Goal: Register for event/course

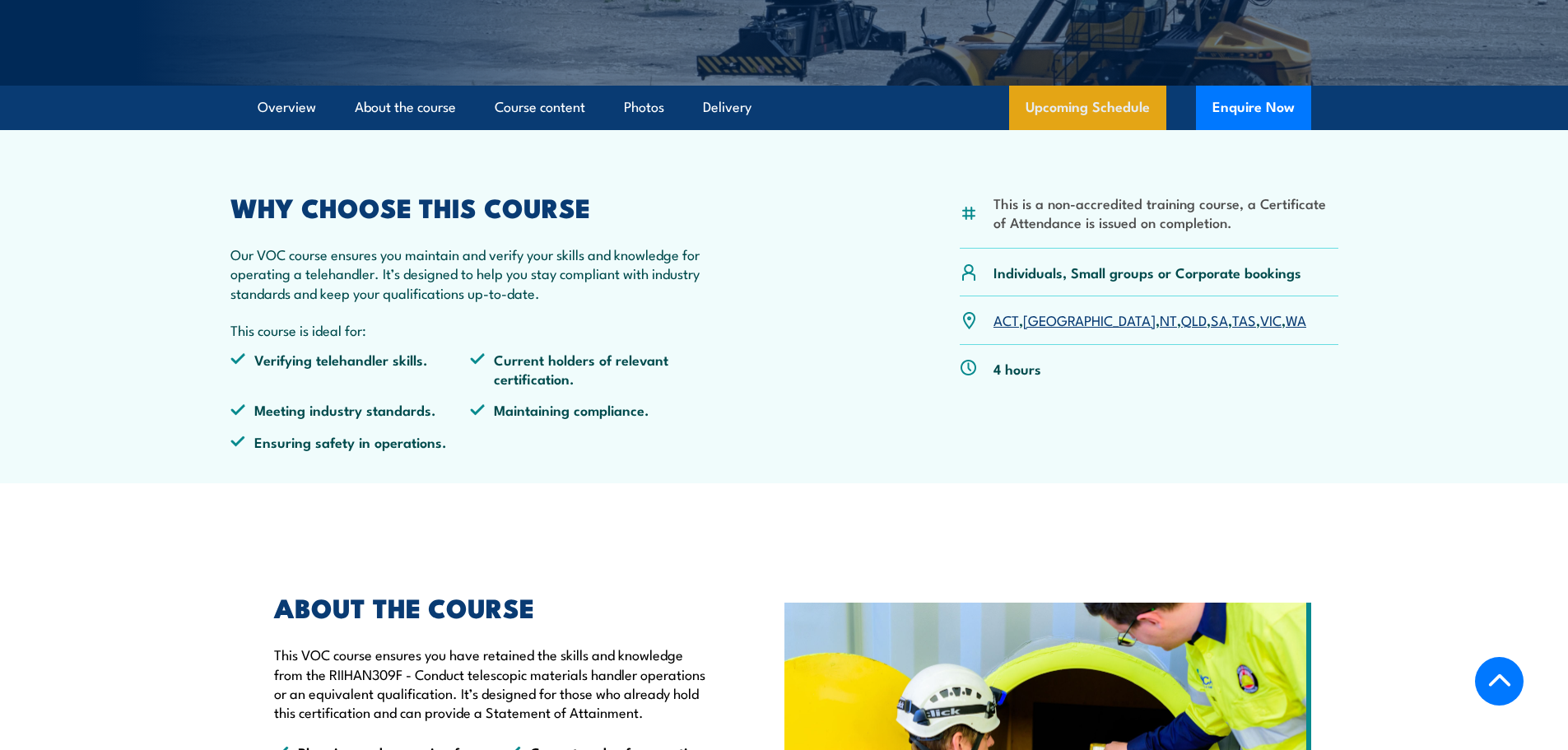
scroll to position [411, 0]
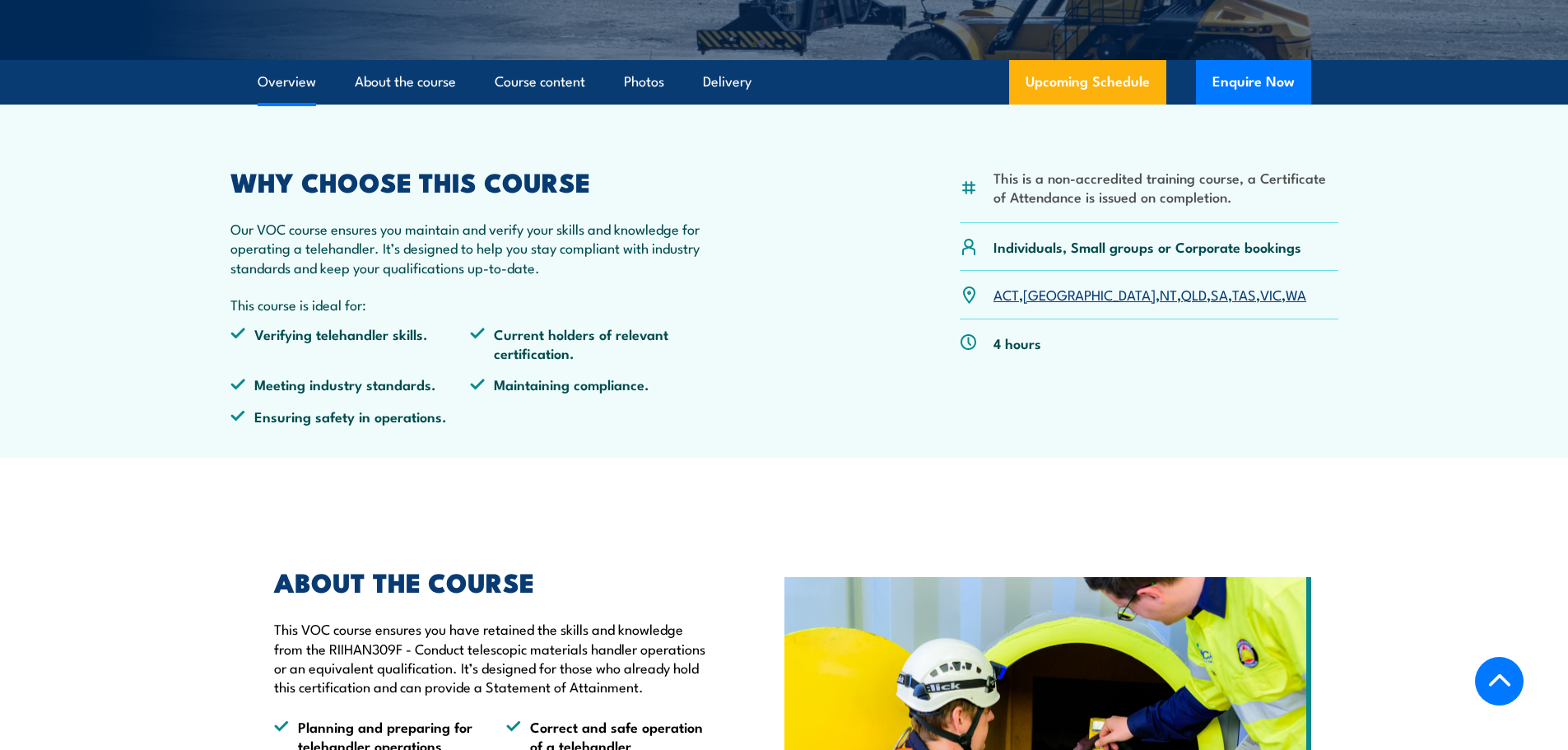
click at [1210, 295] on link "SA" at bounding box center [1219, 294] width 17 height 20
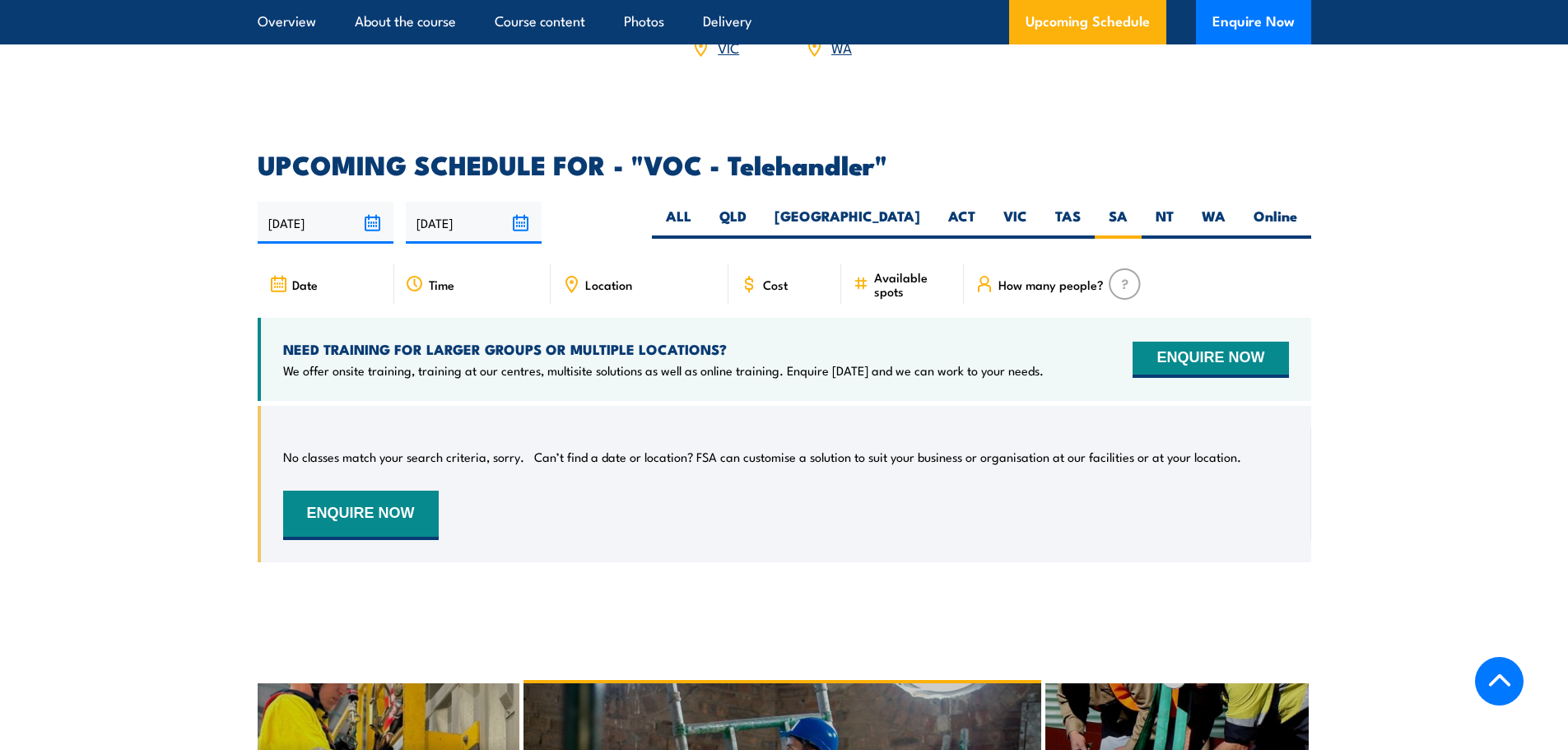
scroll to position [2352, 0]
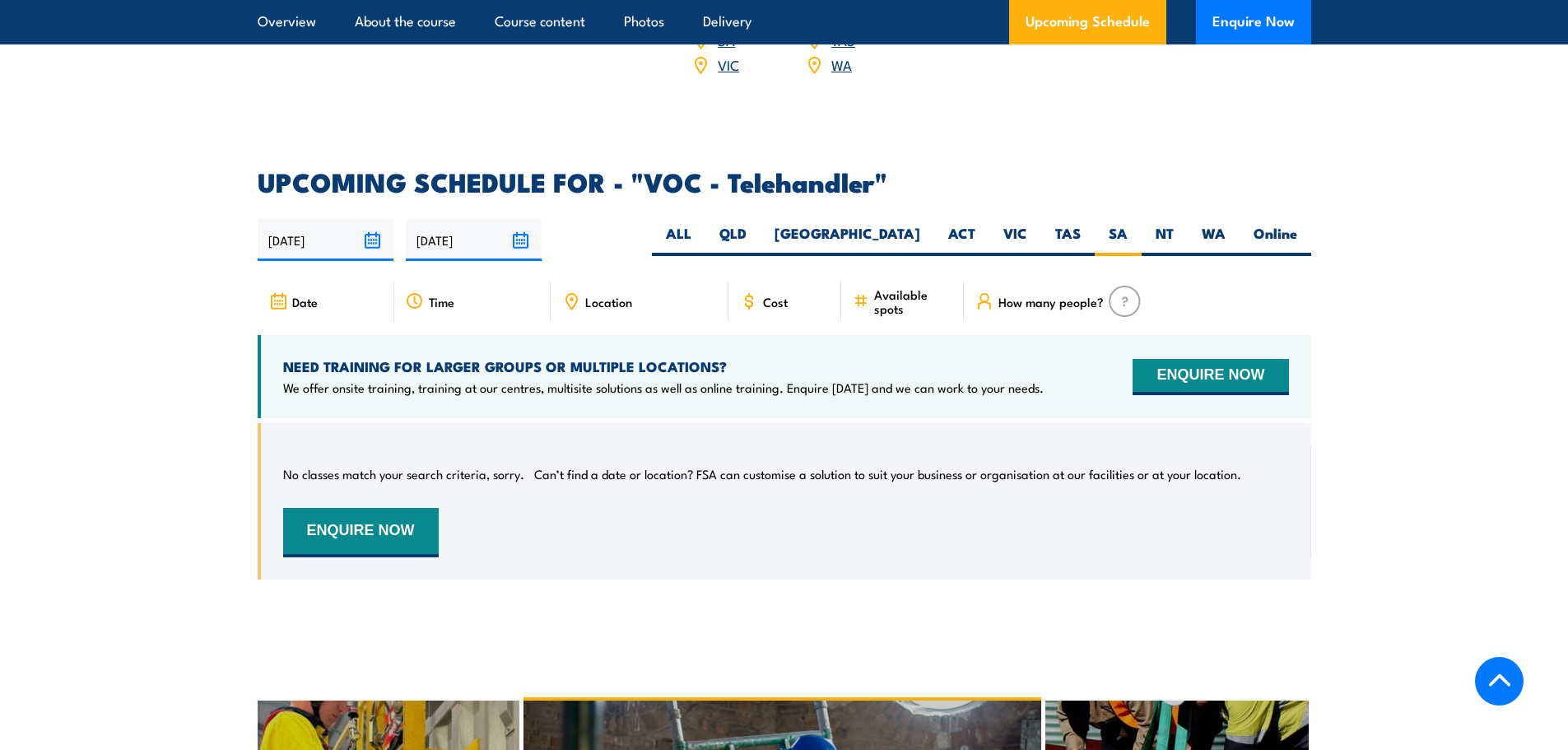
click at [311, 230] on input "22/09/2025" at bounding box center [325, 240] width 136 height 42
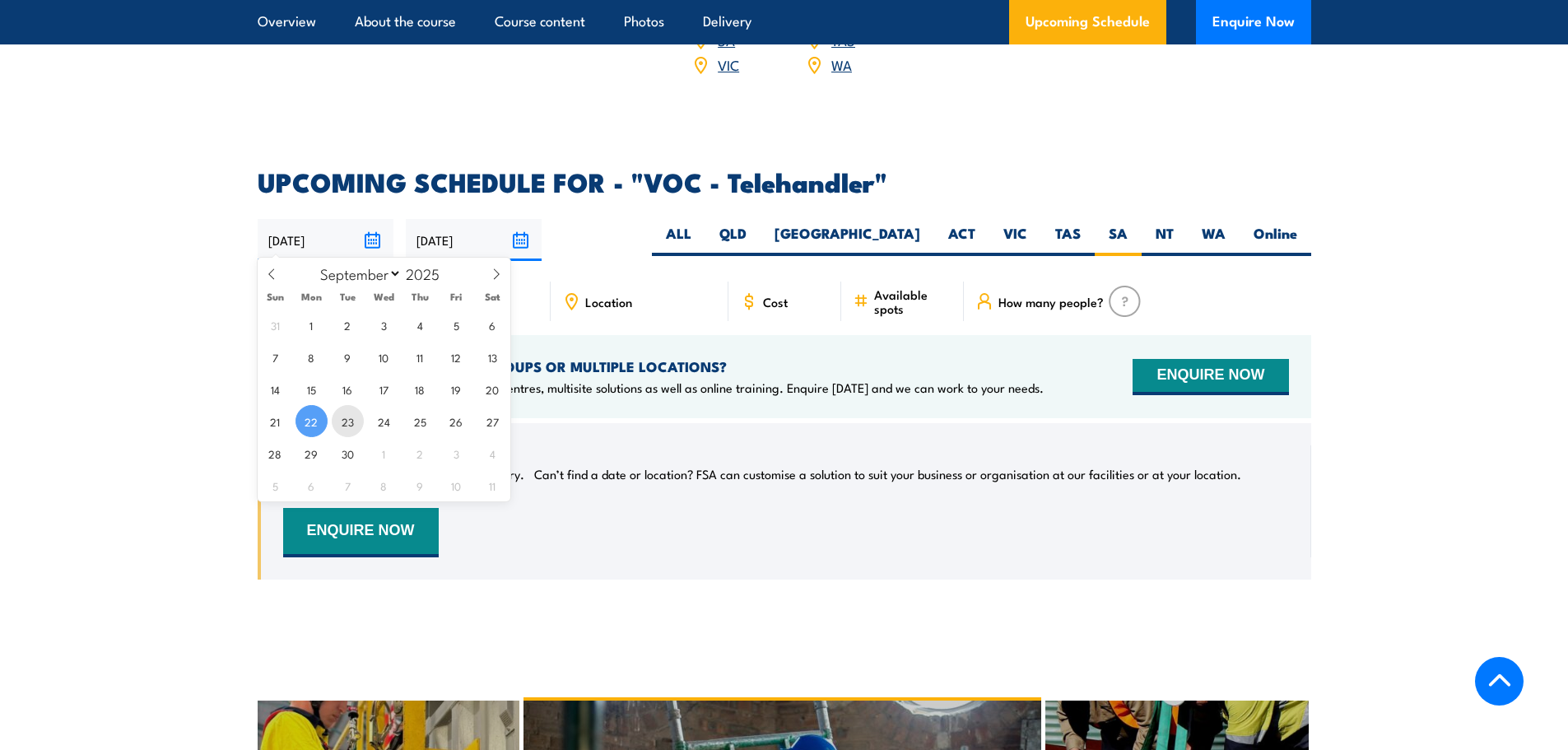
click at [344, 424] on span "23" at bounding box center [348, 420] width 32 height 32
type input "[DATE]"
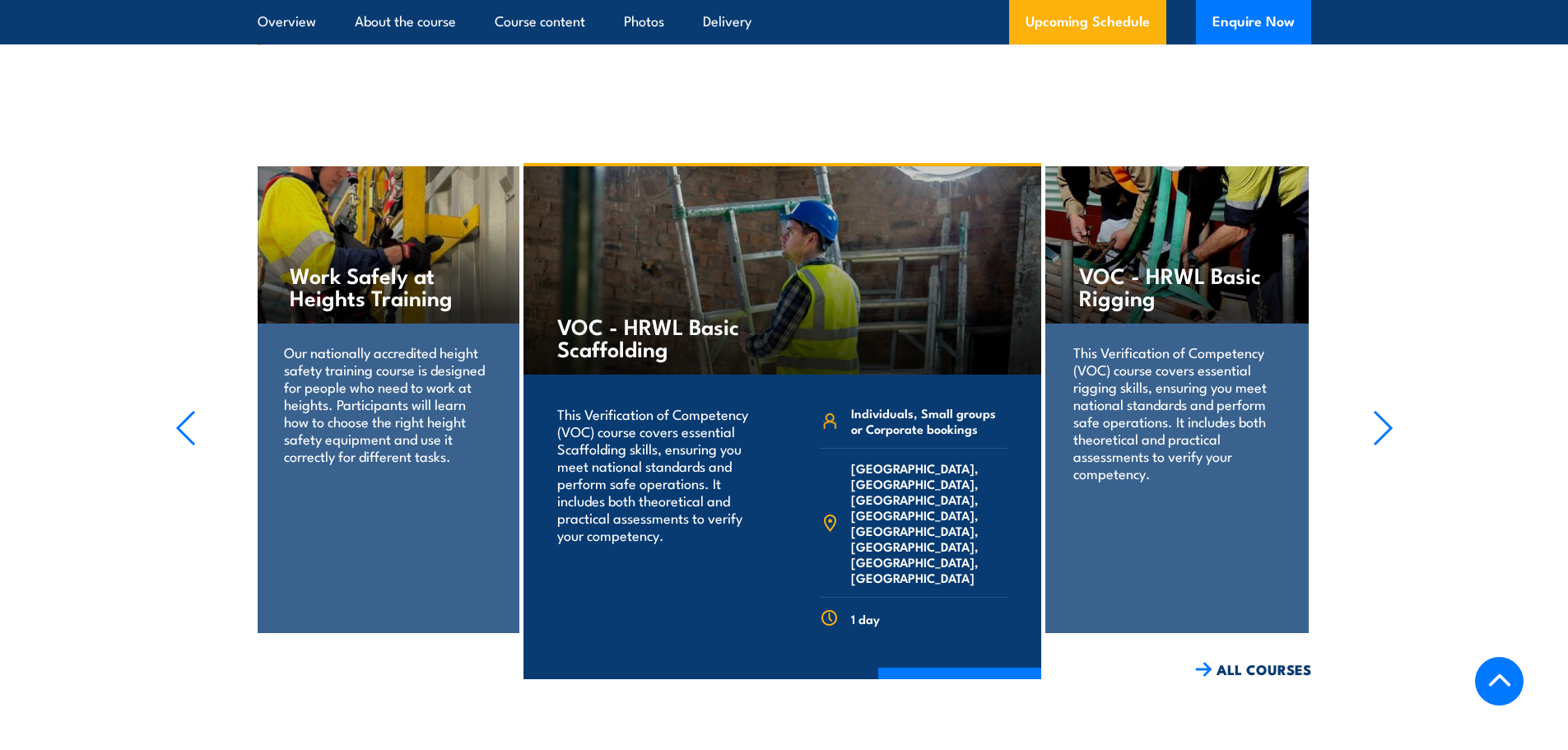
scroll to position [2517, 0]
